Goal: Transaction & Acquisition: Purchase product/service

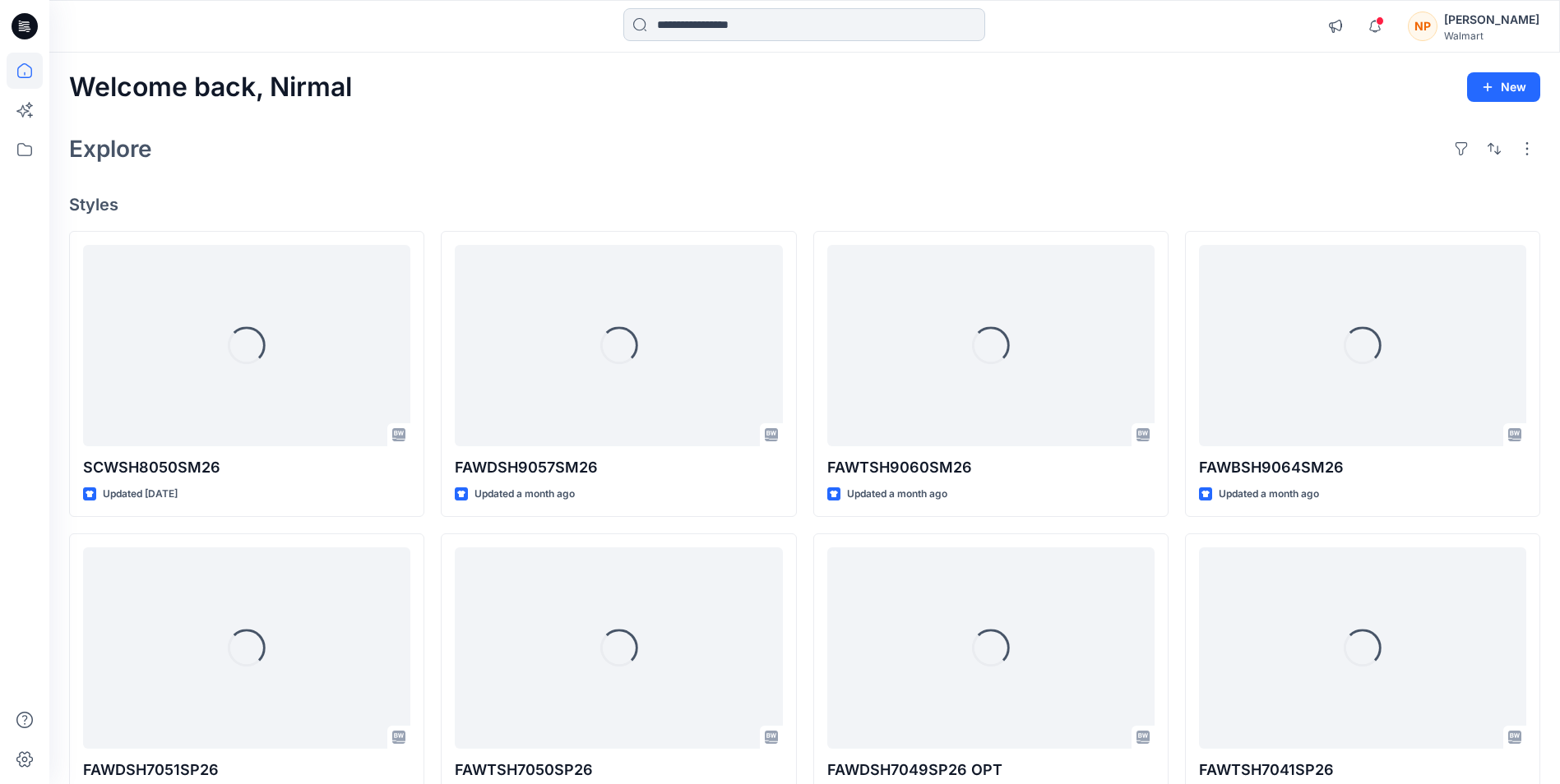
drag, startPoint x: 736, startPoint y: 19, endPoint x: 743, endPoint y: 25, distance: 9.2
click at [736, 20] on input at bounding box center [804, 25] width 362 height 33
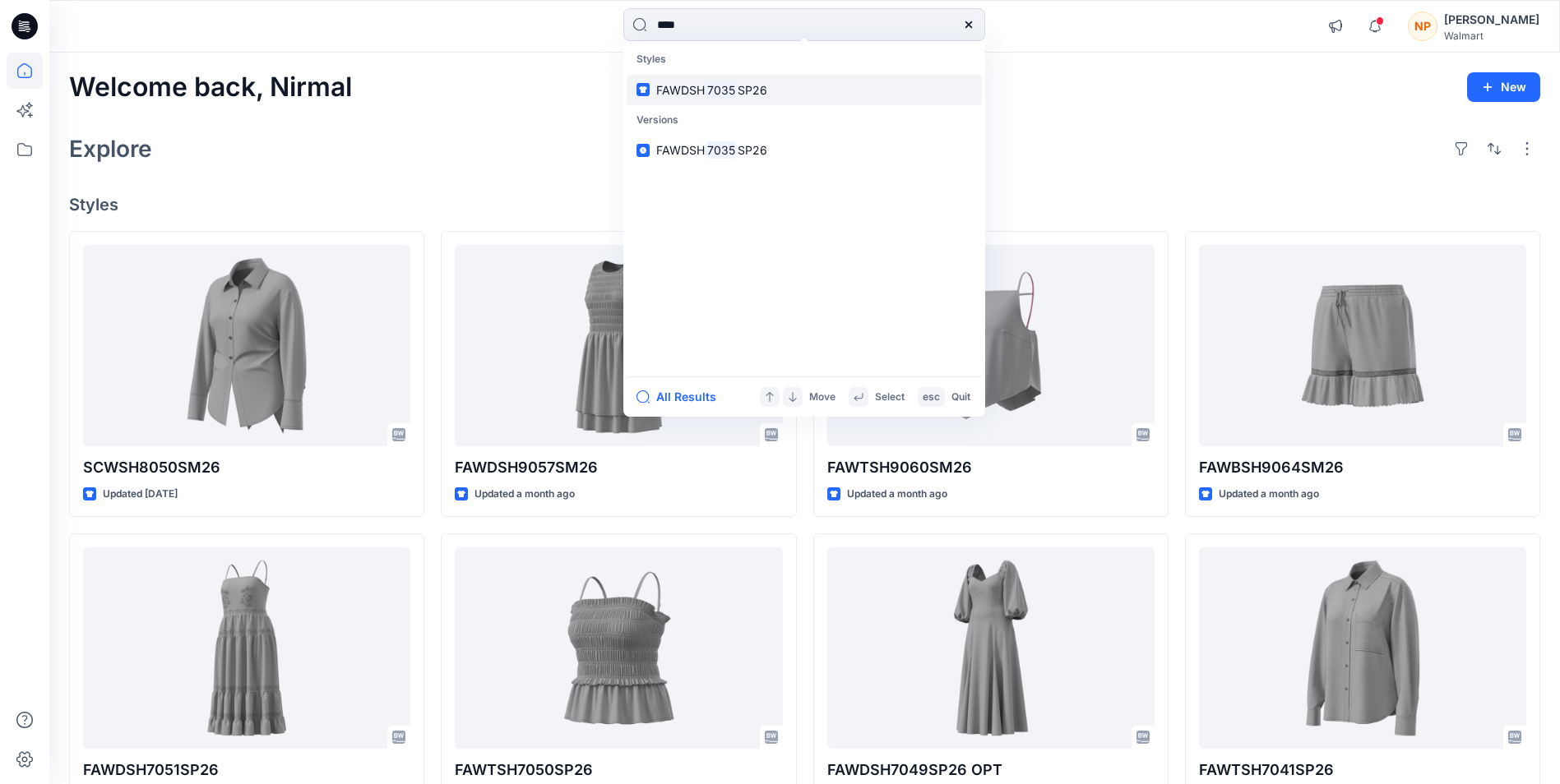
type input "****"
click at [719, 86] on mark "7035" at bounding box center [721, 90] width 33 height 19
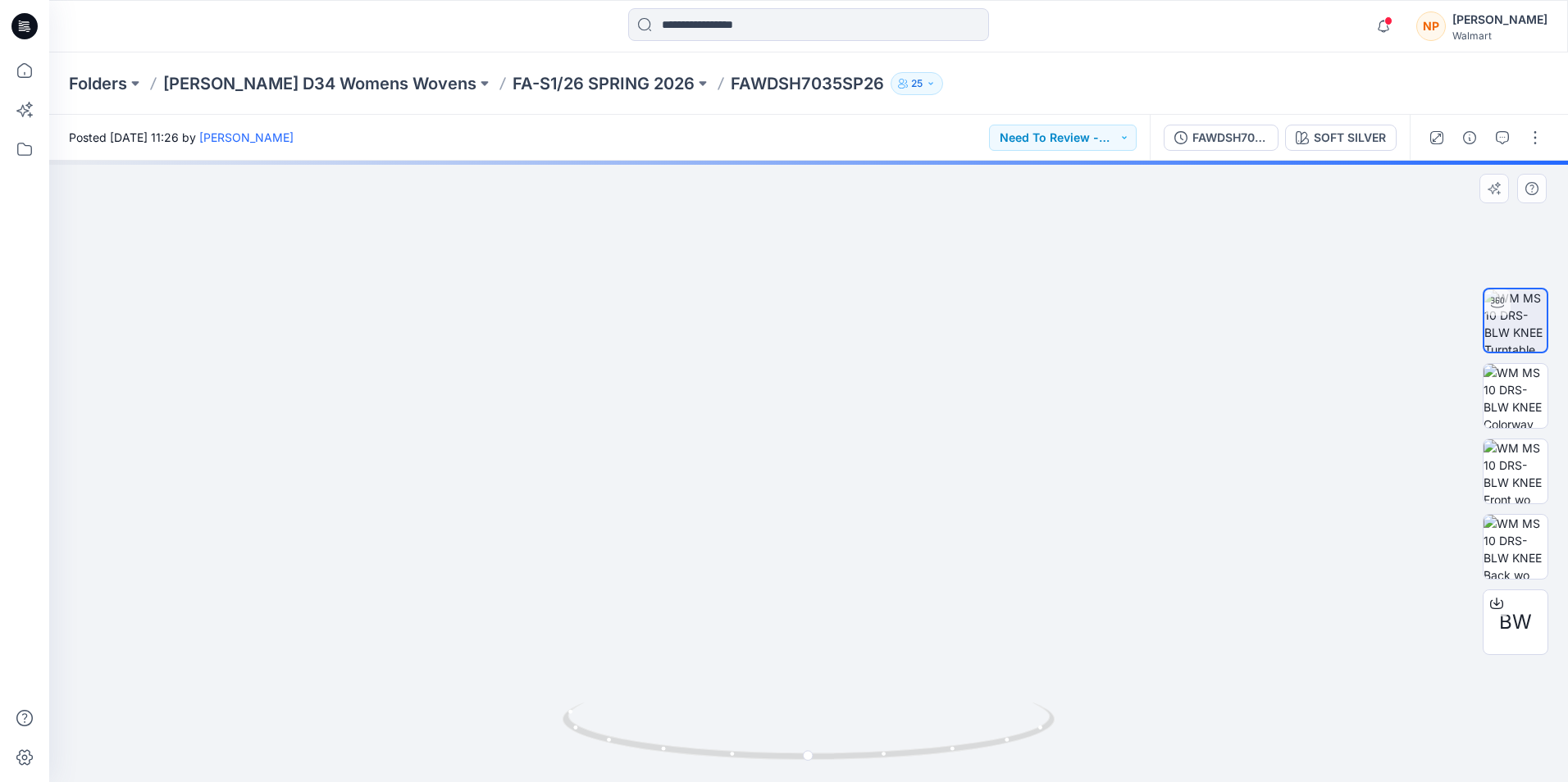
drag, startPoint x: 838, startPoint y: 503, endPoint x: 838, endPoint y: 529, distance: 26.0
click at [838, 529] on img at bounding box center [808, 420] width 993 height 724
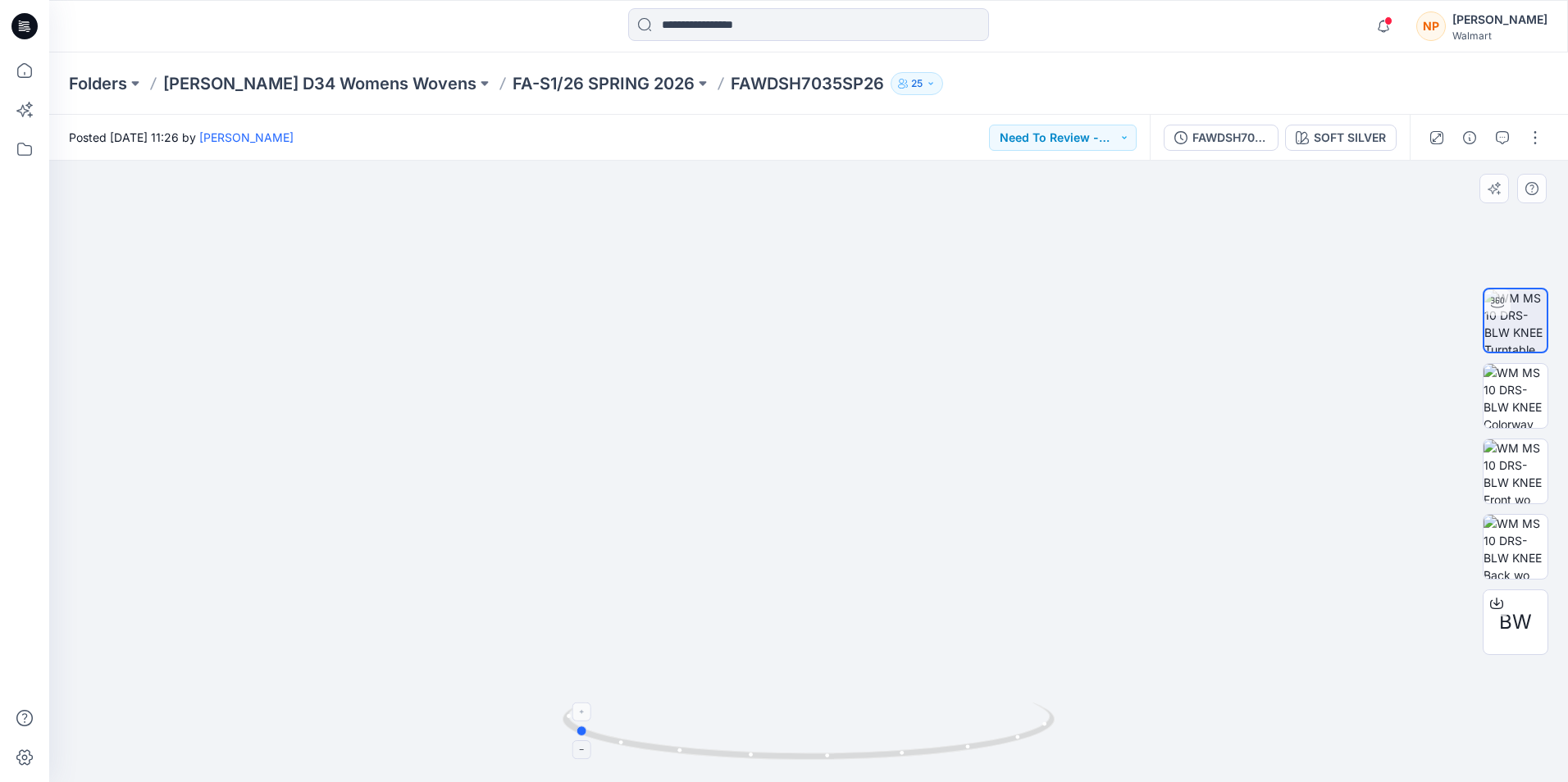
drag, startPoint x: 908, startPoint y: 757, endPoint x: 673, endPoint y: 727, distance: 236.9
click at [673, 727] on icon at bounding box center [811, 733] width 496 height 61
